Goal: Communication & Community: Answer question/provide support

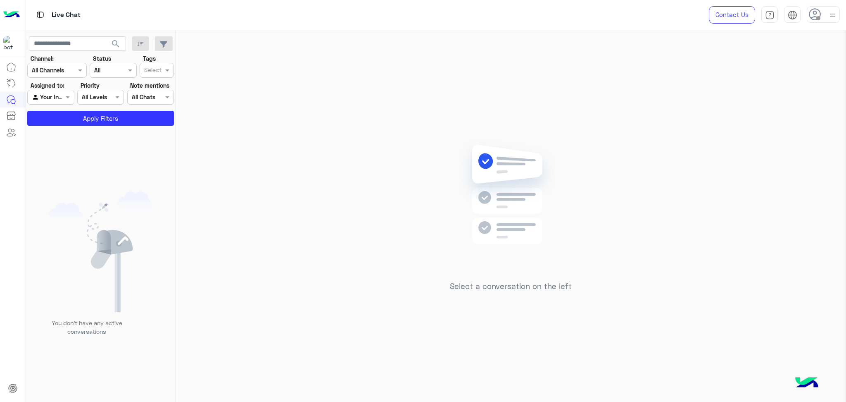
click at [820, 20] on div at bounding box center [823, 14] width 33 height 17
click at [796, 64] on label "Online" at bounding box center [788, 63] width 90 height 15
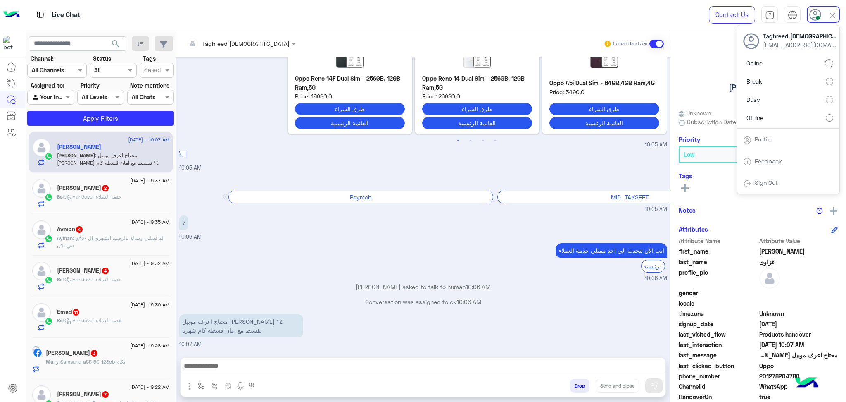
scroll to position [866, 0]
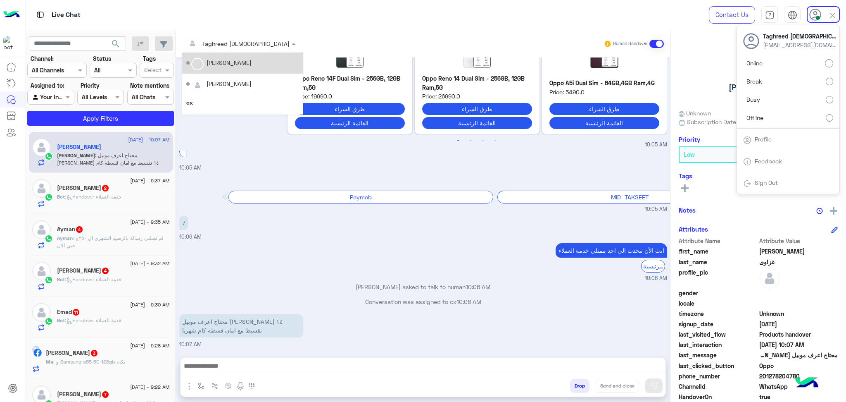
click at [229, 49] on div "[PERSON_NAME][DEMOGRAPHIC_DATA]" at bounding box center [237, 43] width 103 height 17
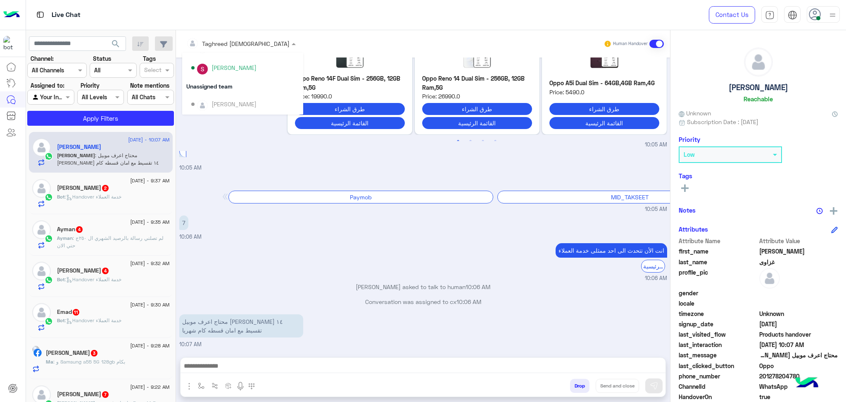
scroll to position [272, 0]
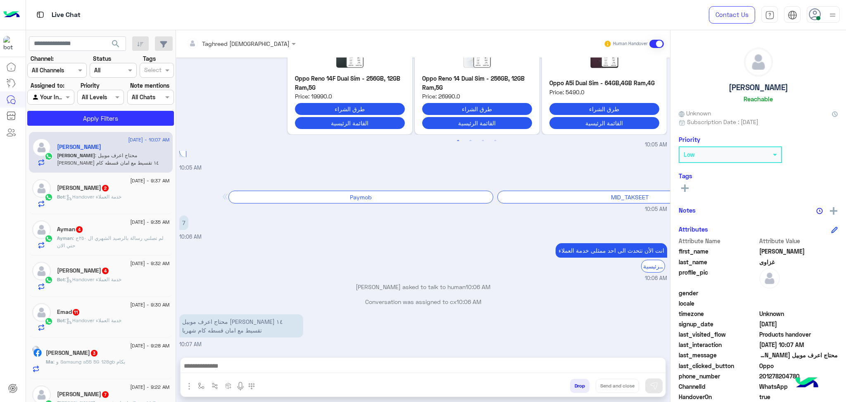
click at [291, 259] on div "انت الأن تتحدث الى احد ممثلى خدمة العملاء القائمة الرئيسية 10:06 AM" at bounding box center [423, 261] width 488 height 41
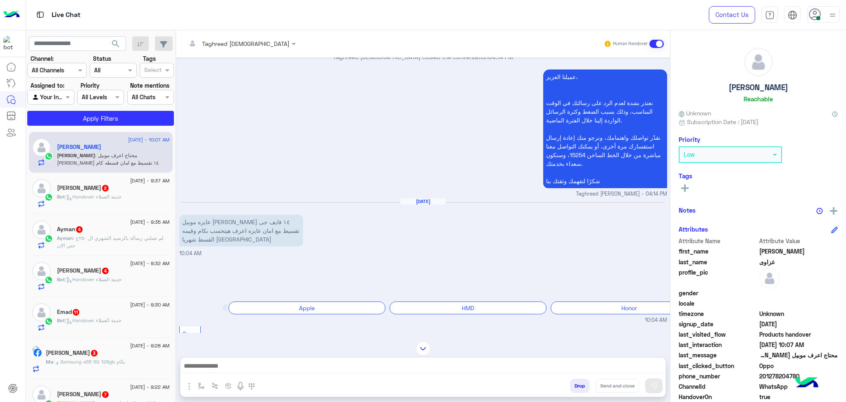
scroll to position [480, 0]
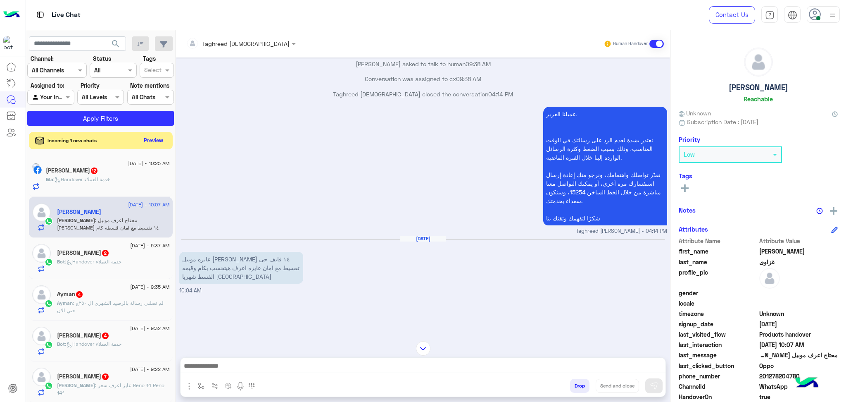
click at [148, 138] on button "Preview" at bounding box center [154, 140] width 26 height 11
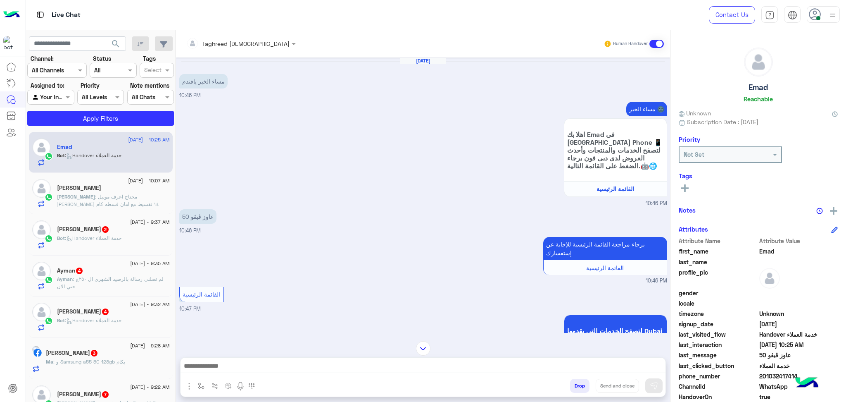
scroll to position [769, 0]
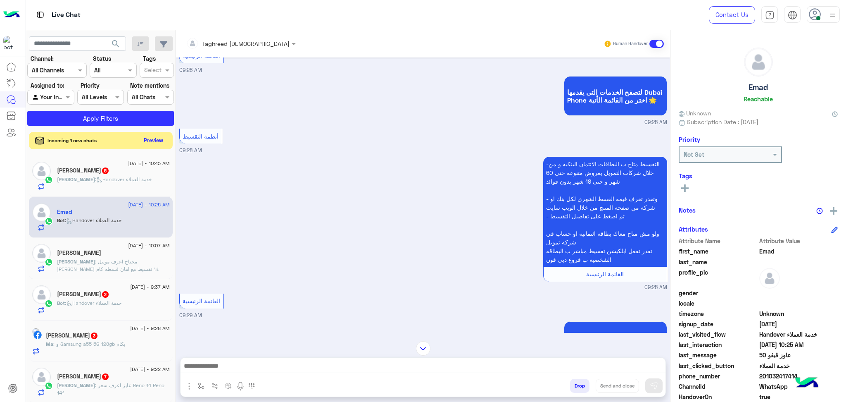
click at [159, 138] on button "Preview" at bounding box center [154, 140] width 26 height 11
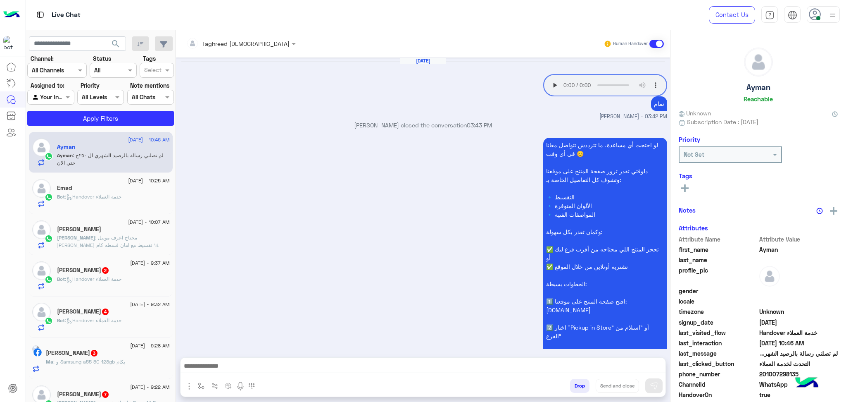
scroll to position [678, 0]
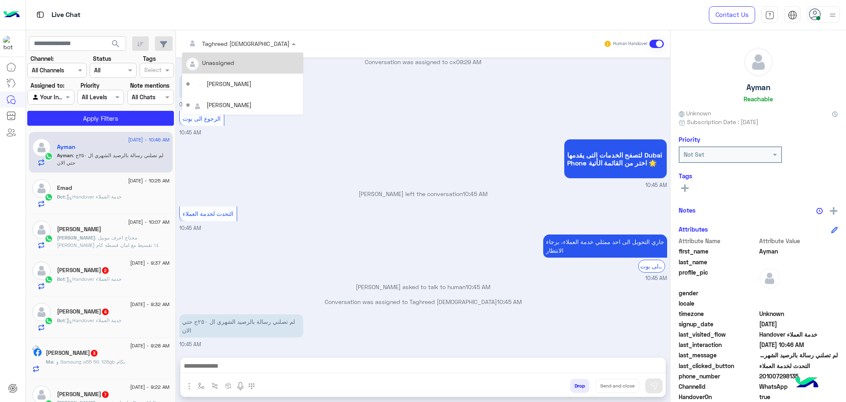
click at [221, 39] on input "text" at bounding box center [227, 43] width 83 height 9
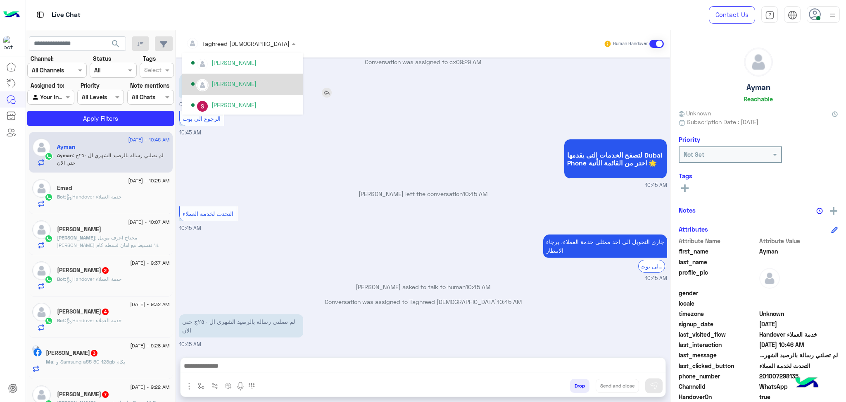
scroll to position [290, 0]
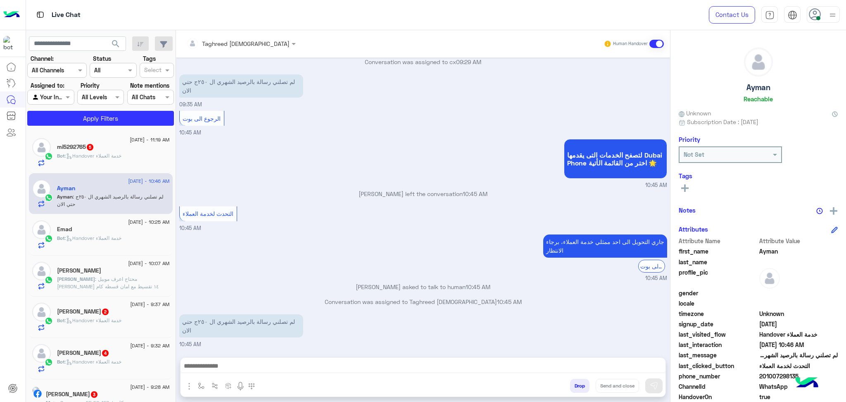
click at [291, 274] on small "10:45 AM" at bounding box center [423, 278] width 488 height 8
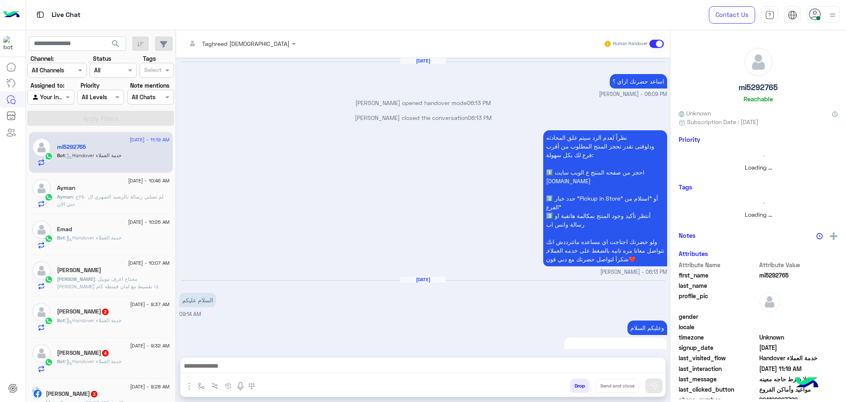
scroll to position [666, 0]
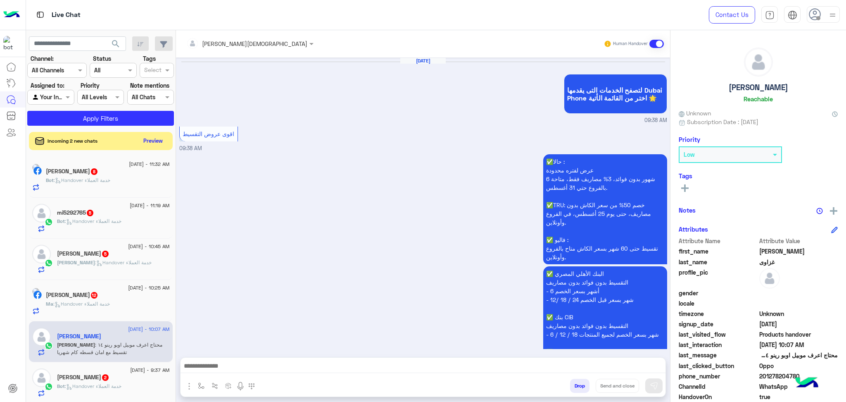
scroll to position [866, 0]
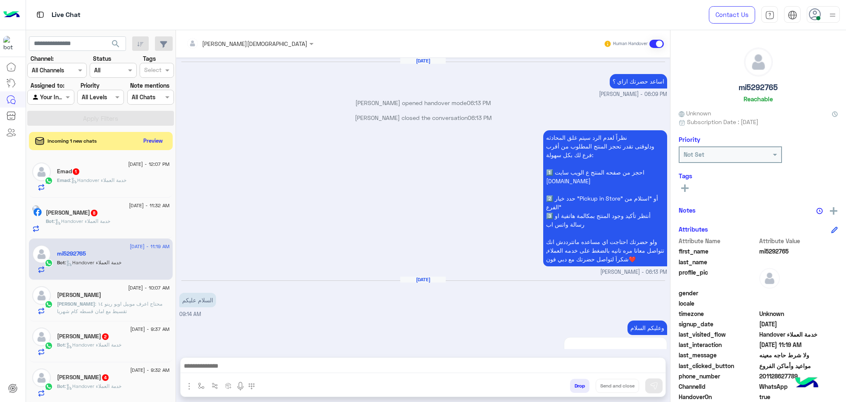
scroll to position [666, 0]
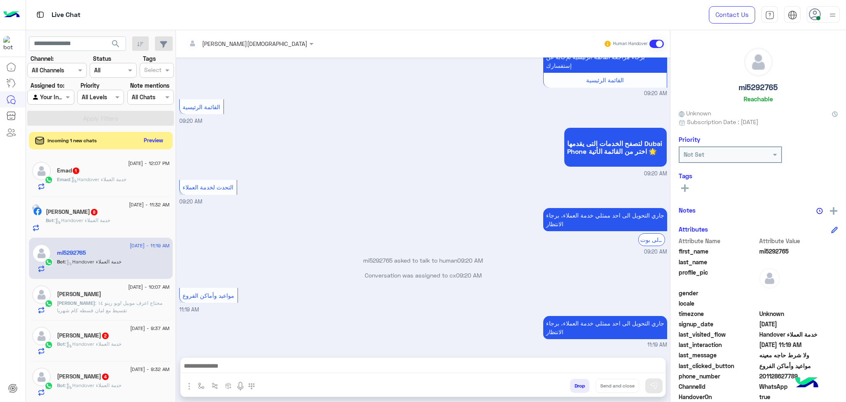
click at [151, 140] on button "Preview" at bounding box center [154, 140] width 26 height 11
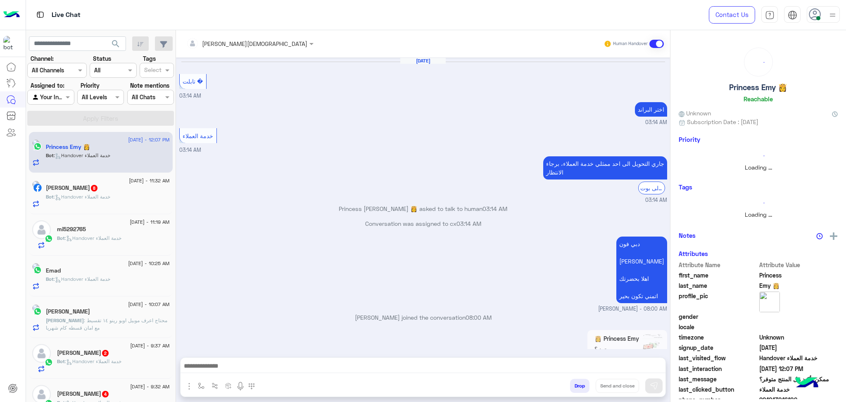
scroll to position [715, 0]
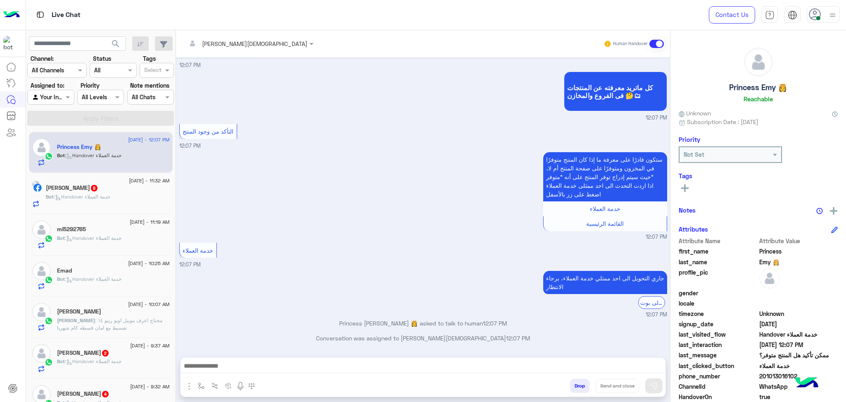
click at [818, 16] on span at bounding box center [818, 18] width 4 height 4
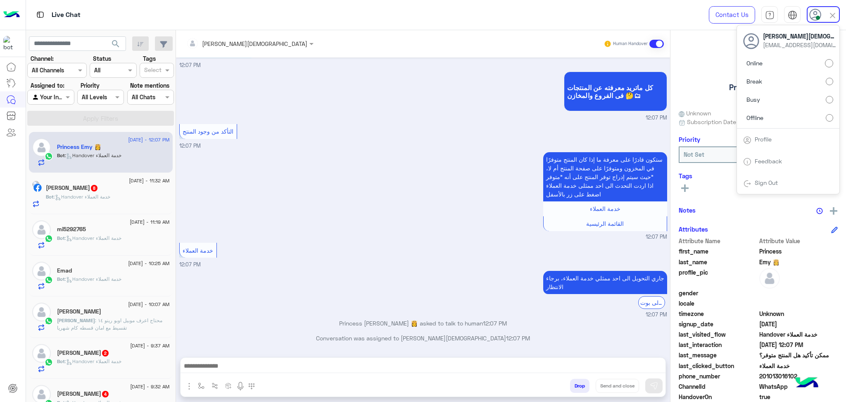
click at [780, 101] on label "Busy" at bounding box center [788, 99] width 90 height 15
